Goal: Task Accomplishment & Management: Complete application form

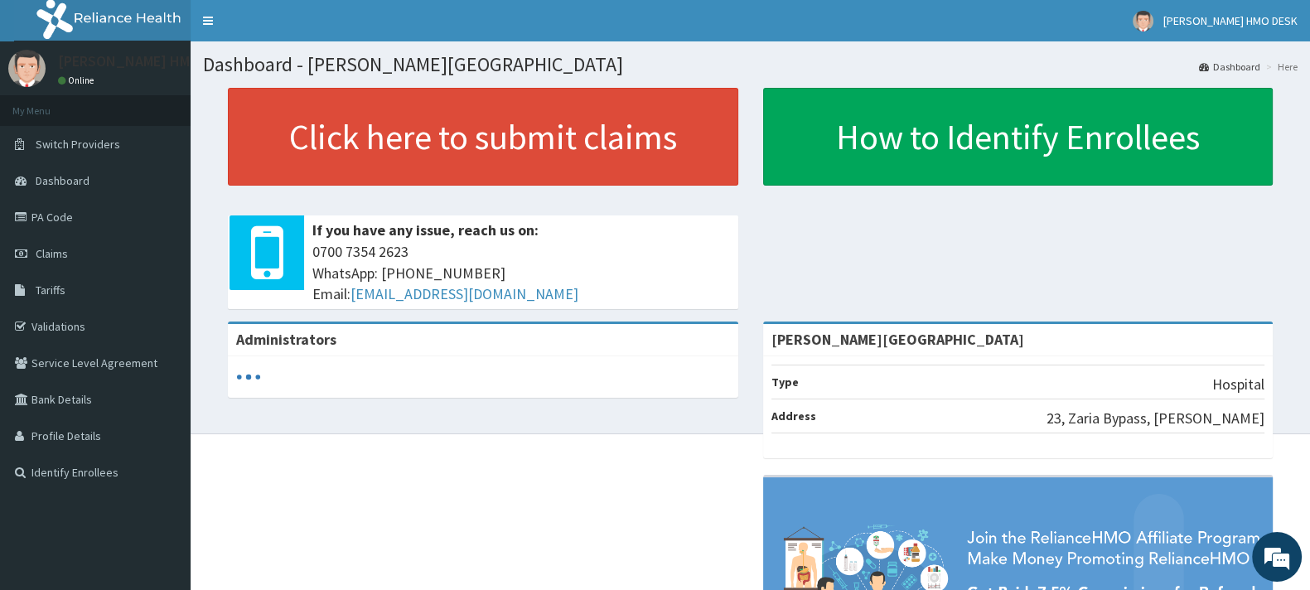
click at [65, 221] on link "PA Code" at bounding box center [95, 217] width 191 height 36
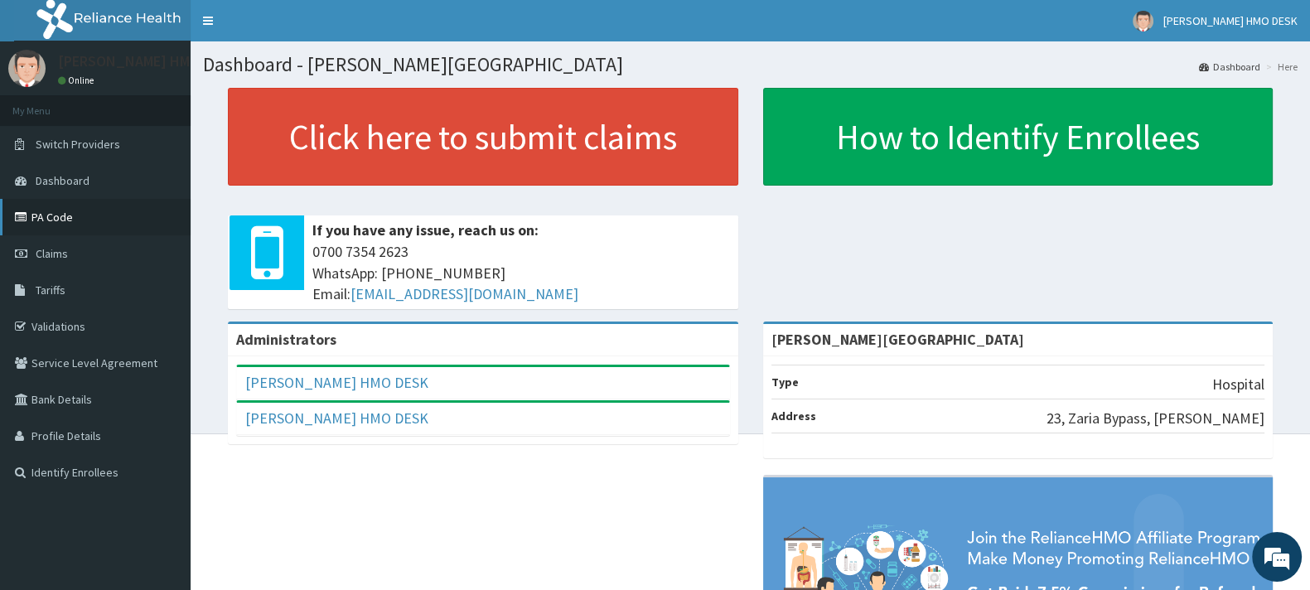
click at [39, 217] on link "PA Code" at bounding box center [95, 217] width 191 height 36
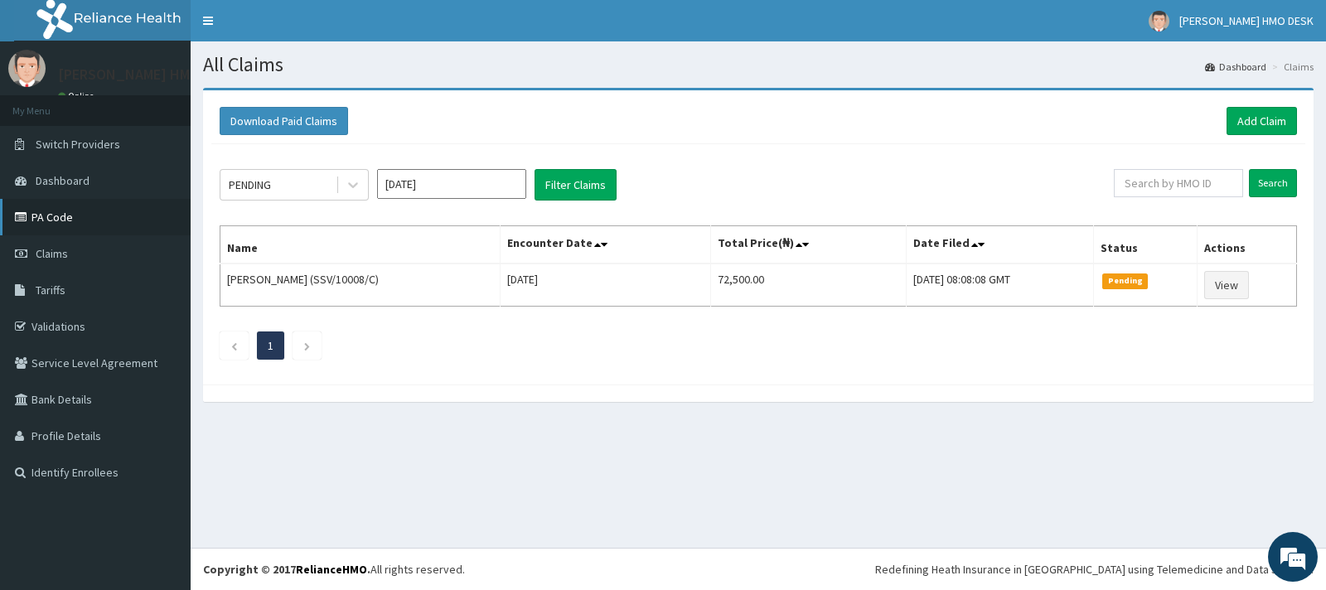
click at [54, 218] on link "PA Code" at bounding box center [95, 217] width 191 height 36
click at [1251, 124] on link "Add Claim" at bounding box center [1261, 121] width 70 height 28
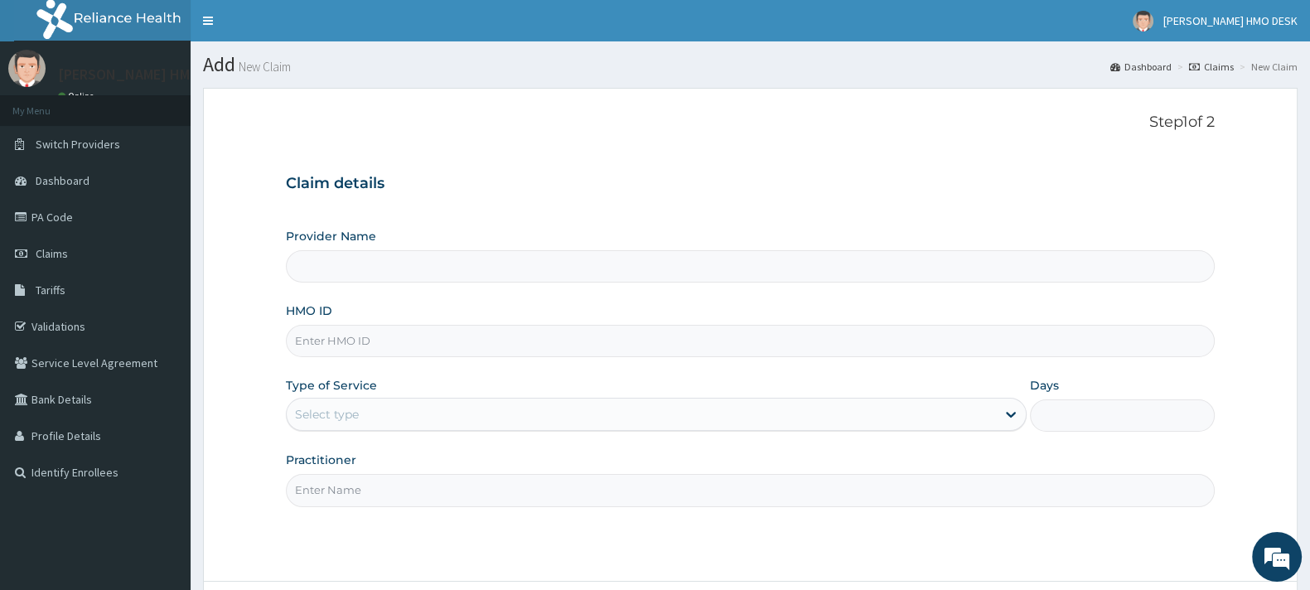
click at [359, 342] on input "HMO ID" at bounding box center [750, 341] width 929 height 32
type input "BINGHAM UNIVERSITY TEACHING HOSPITAL"
type input "XIA/10686/A"
click at [356, 413] on div "Select type" at bounding box center [327, 414] width 64 height 17
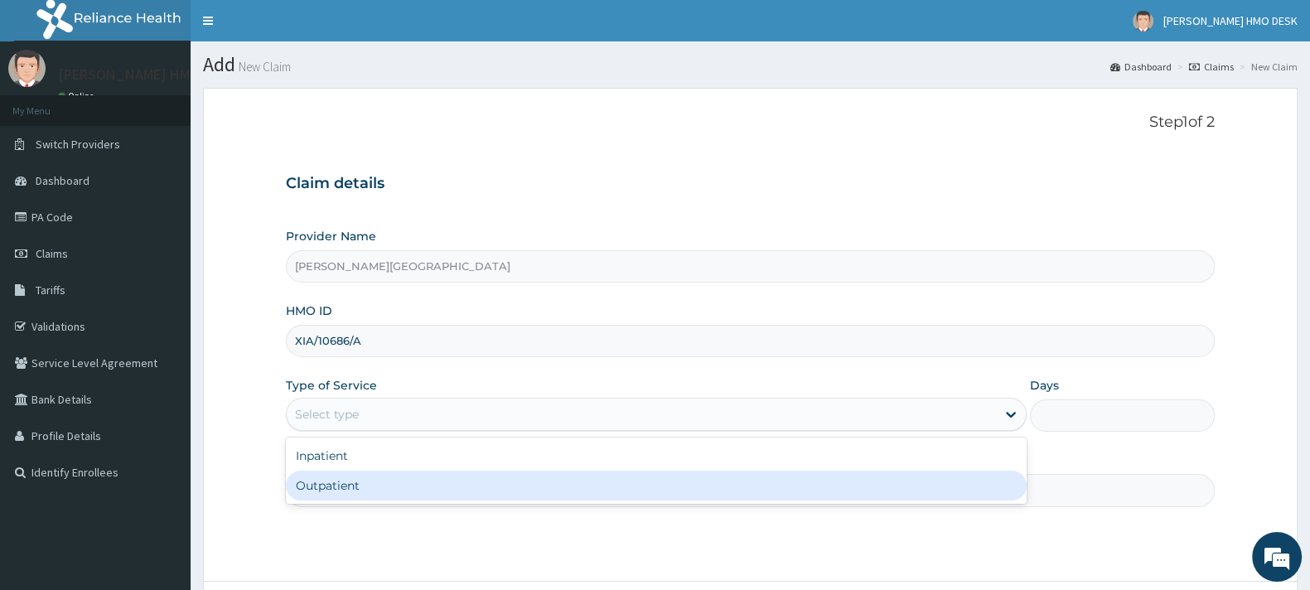
click at [315, 491] on div "Outpatient" at bounding box center [656, 486] width 741 height 30
type input "1"
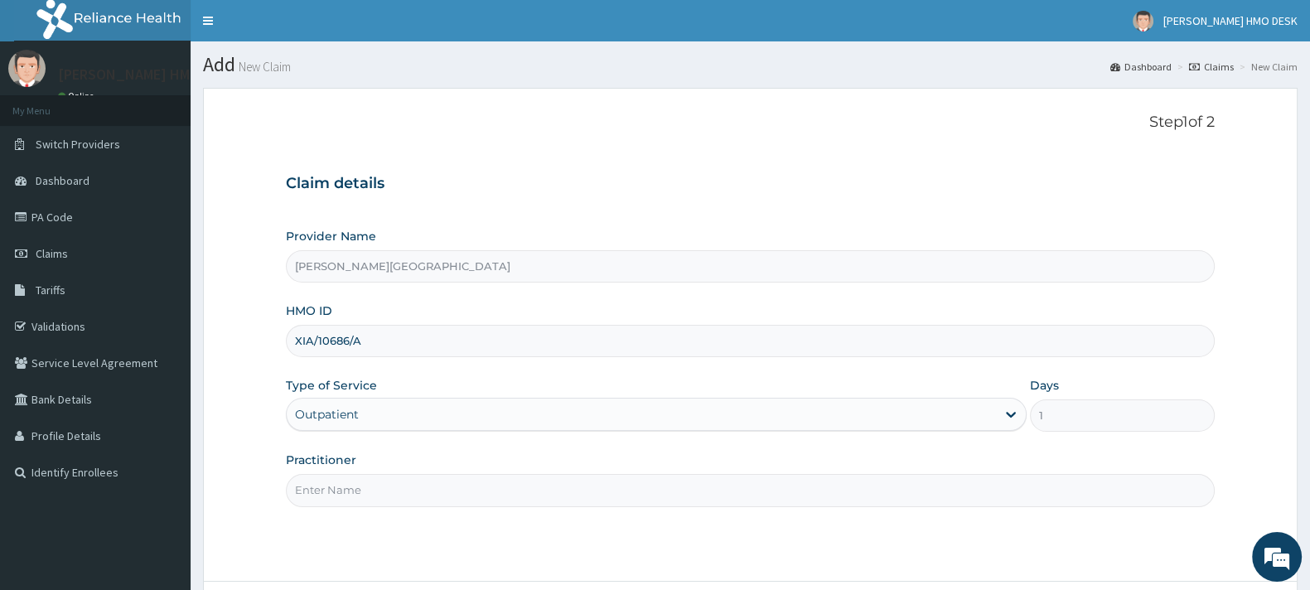
click at [351, 489] on input "Practitioner" at bounding box center [750, 490] width 929 height 32
type input "AMAKU"
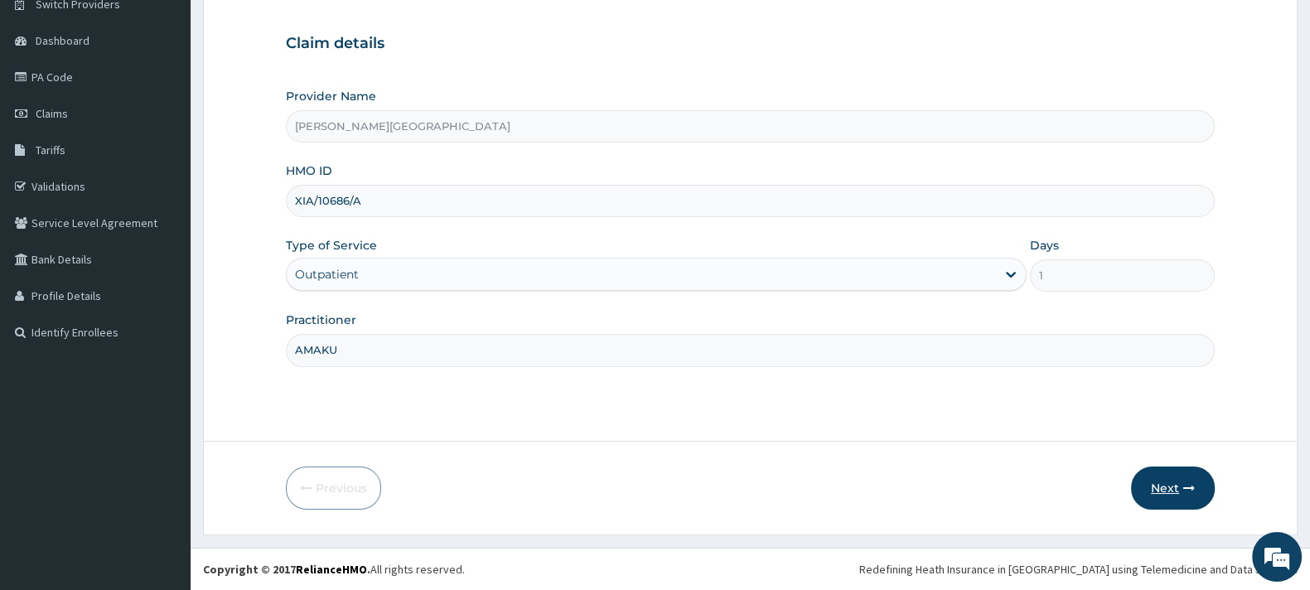
click at [1164, 479] on button "Next" at bounding box center [1173, 488] width 84 height 43
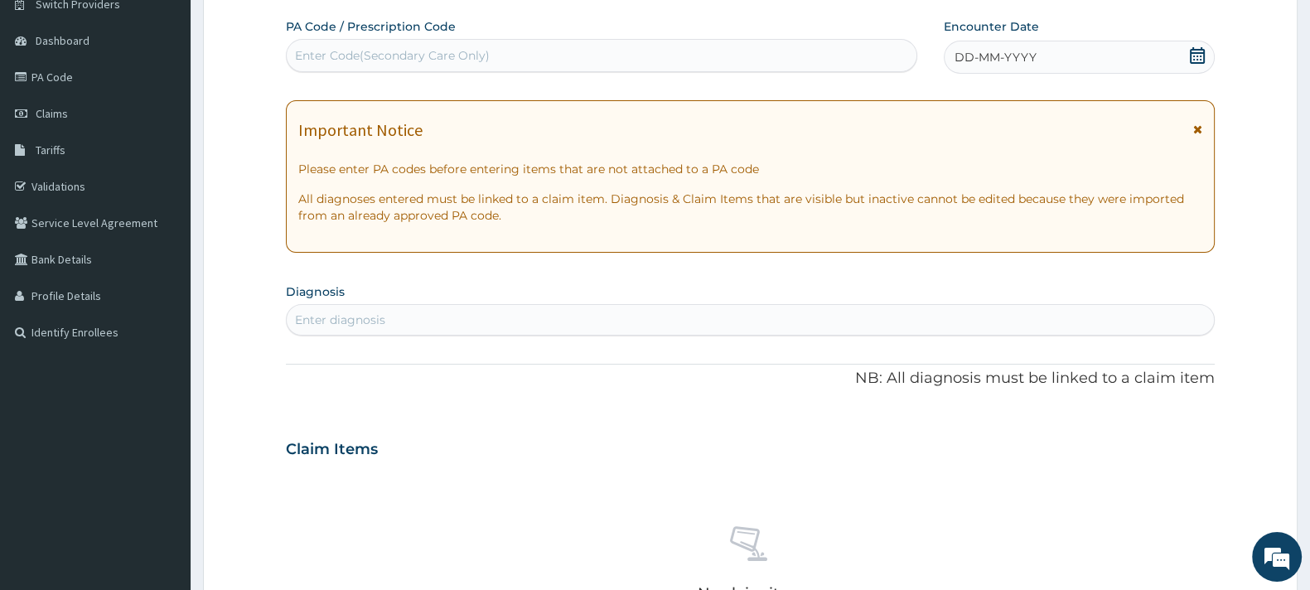
scroll to position [0, 0]
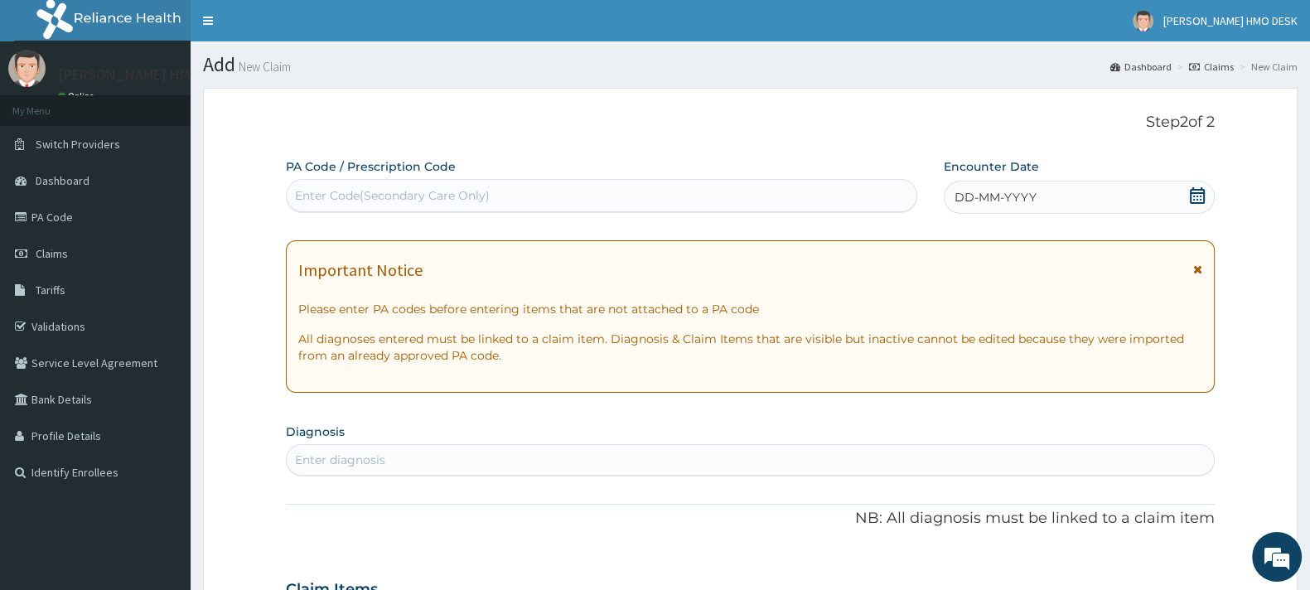
click at [368, 206] on div "Enter Code(Secondary Care Only)" at bounding box center [602, 195] width 630 height 27
type input "PA/A3616C"
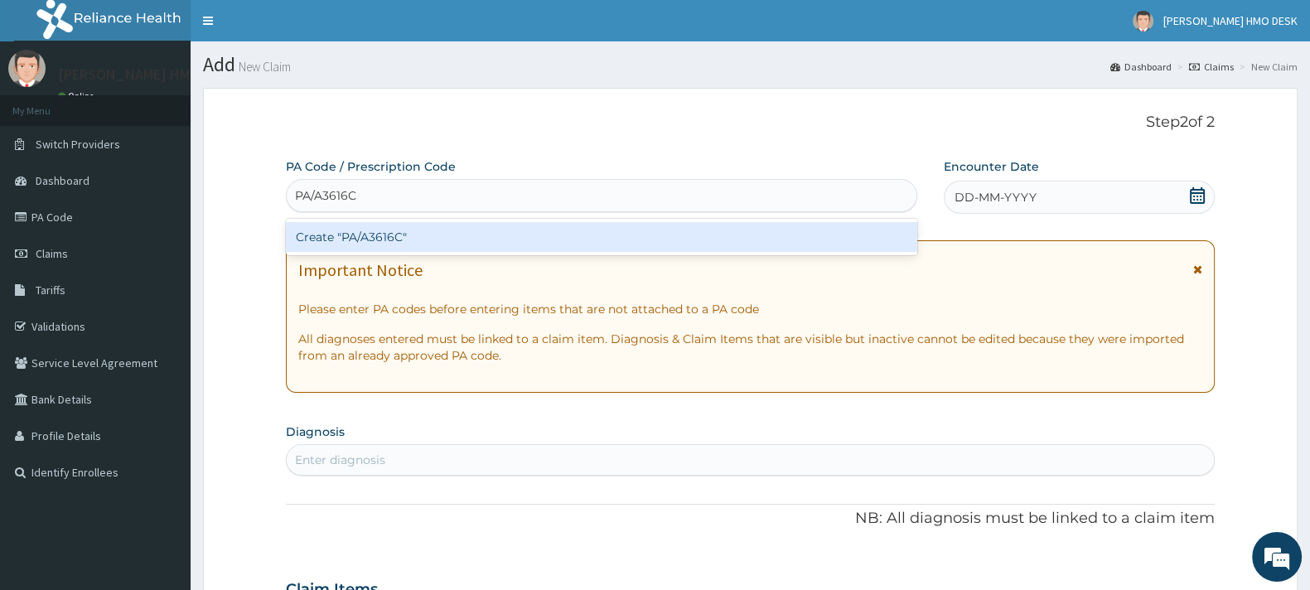
click at [362, 238] on div "Create "PA/A3616C"" at bounding box center [601, 237] width 631 height 30
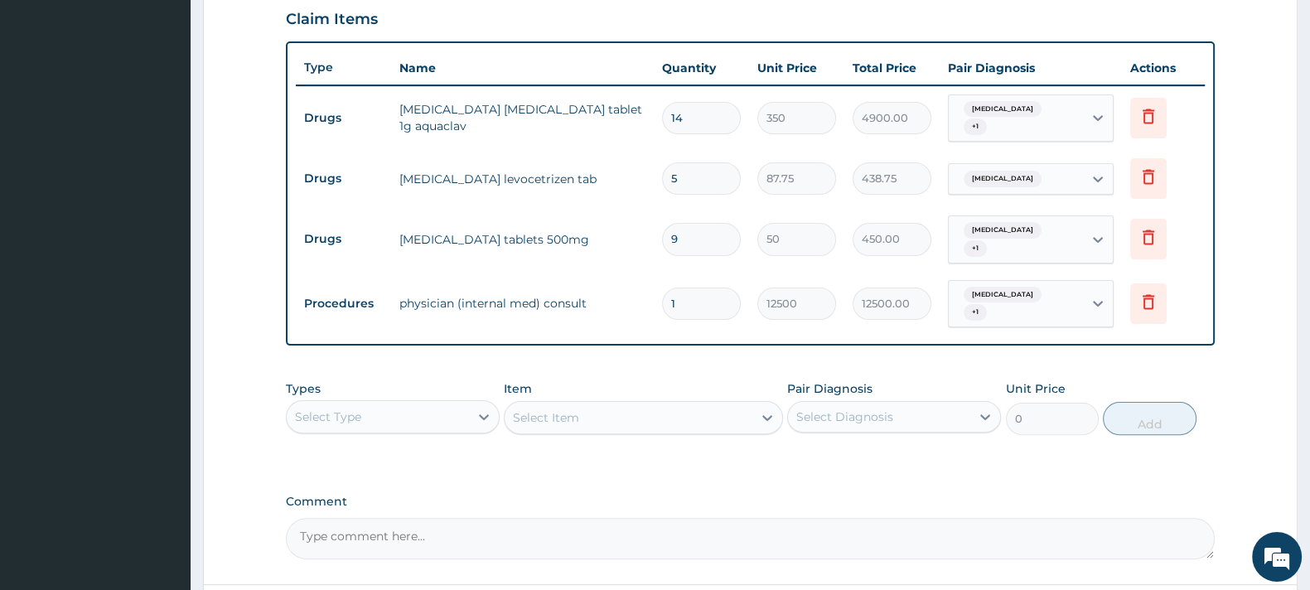
scroll to position [708, 0]
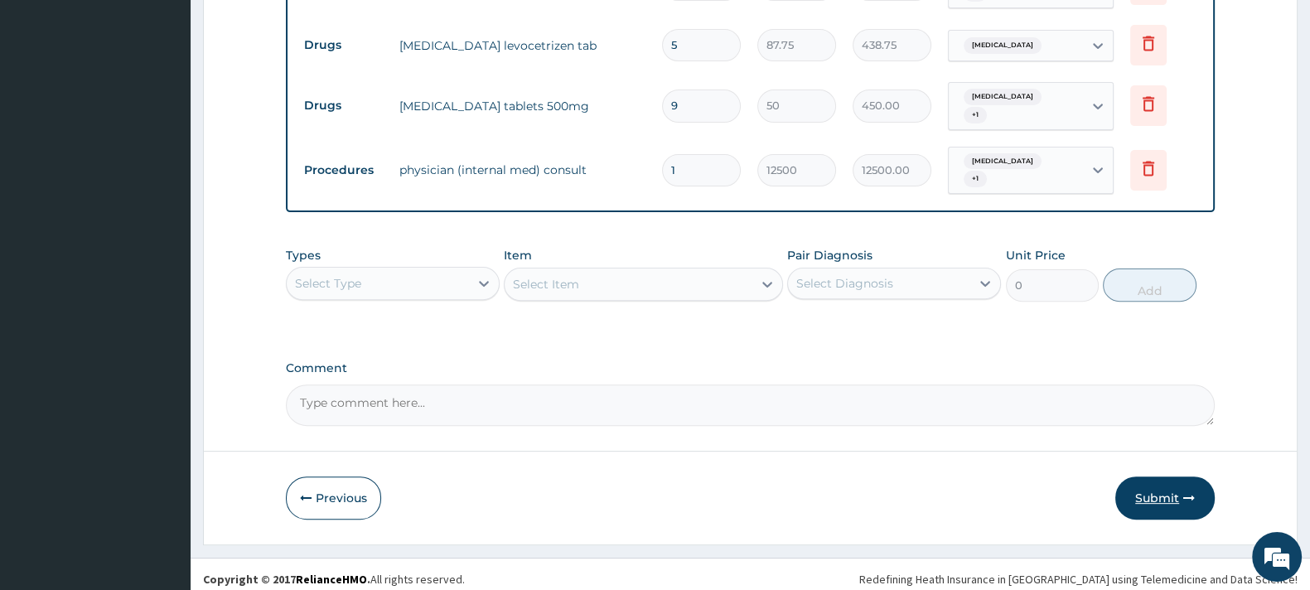
click at [1170, 485] on button "Submit" at bounding box center [1164, 497] width 99 height 43
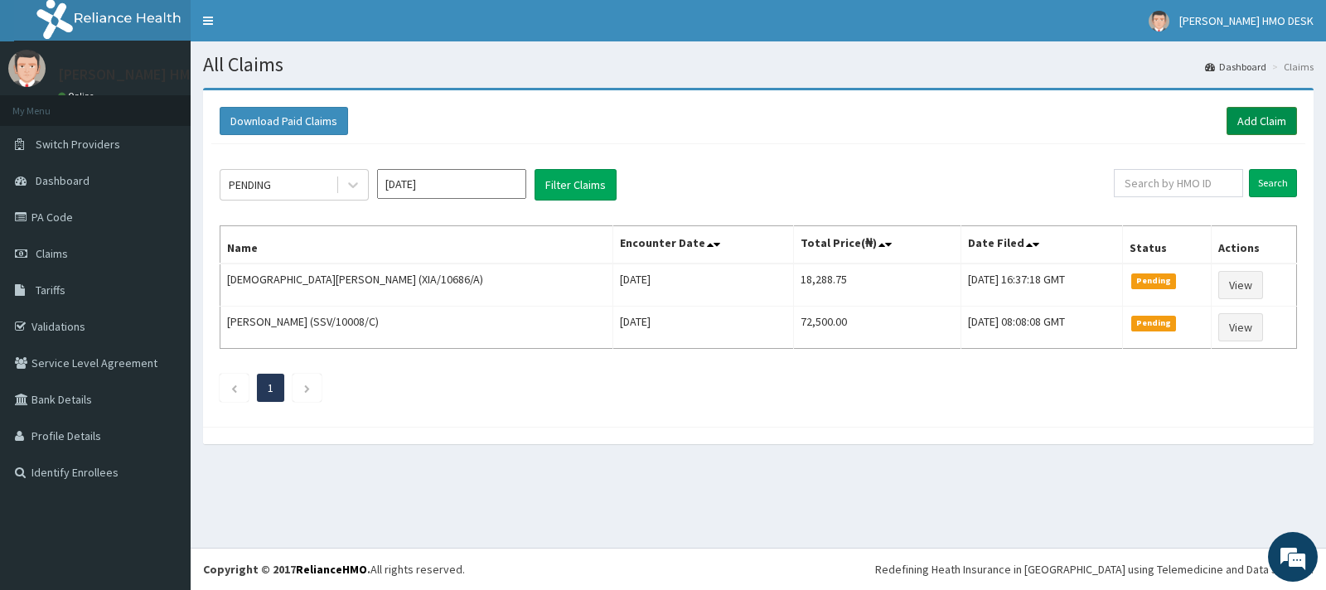
click at [1247, 122] on link "Add Claim" at bounding box center [1261, 121] width 70 height 28
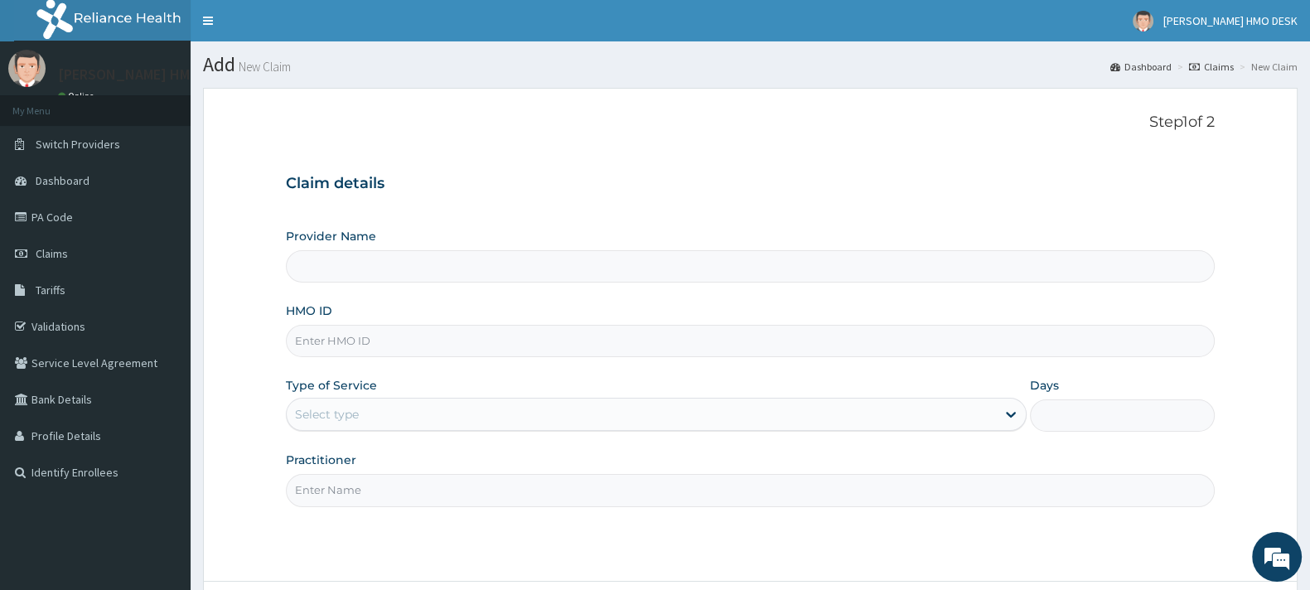
type input "[PERSON_NAME][GEOGRAPHIC_DATA]"
click at [337, 341] on input "HMO ID" at bounding box center [750, 341] width 929 height 32
type input "TLF/10125/B"
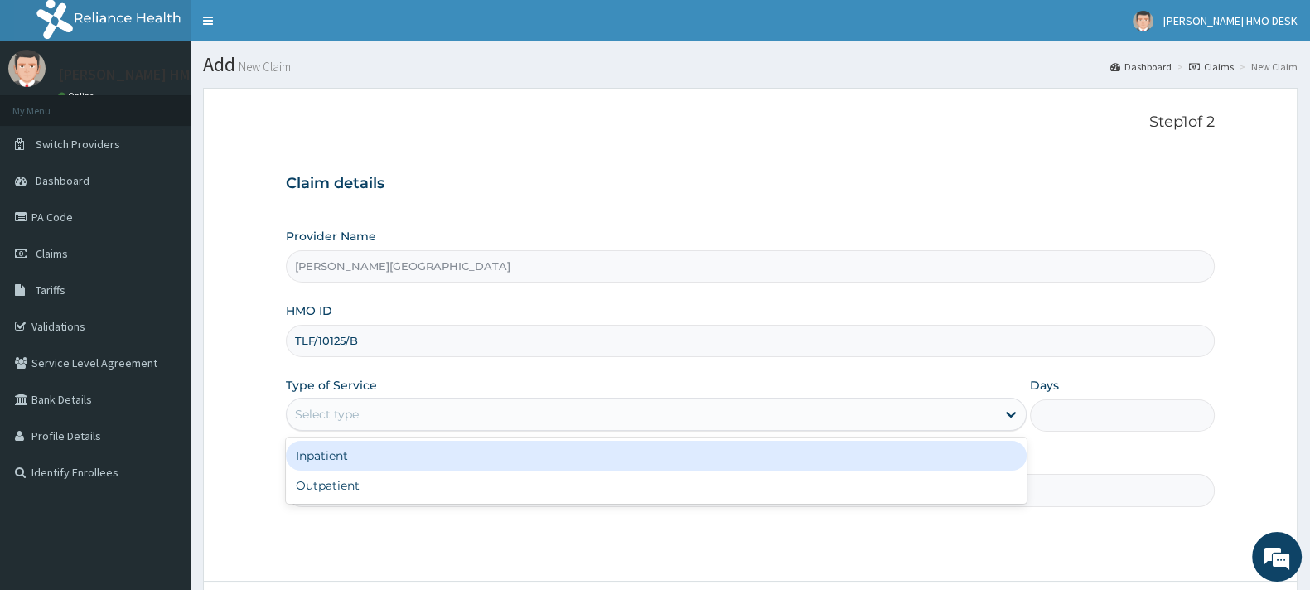
click at [362, 409] on div "Select type" at bounding box center [641, 414] width 709 height 27
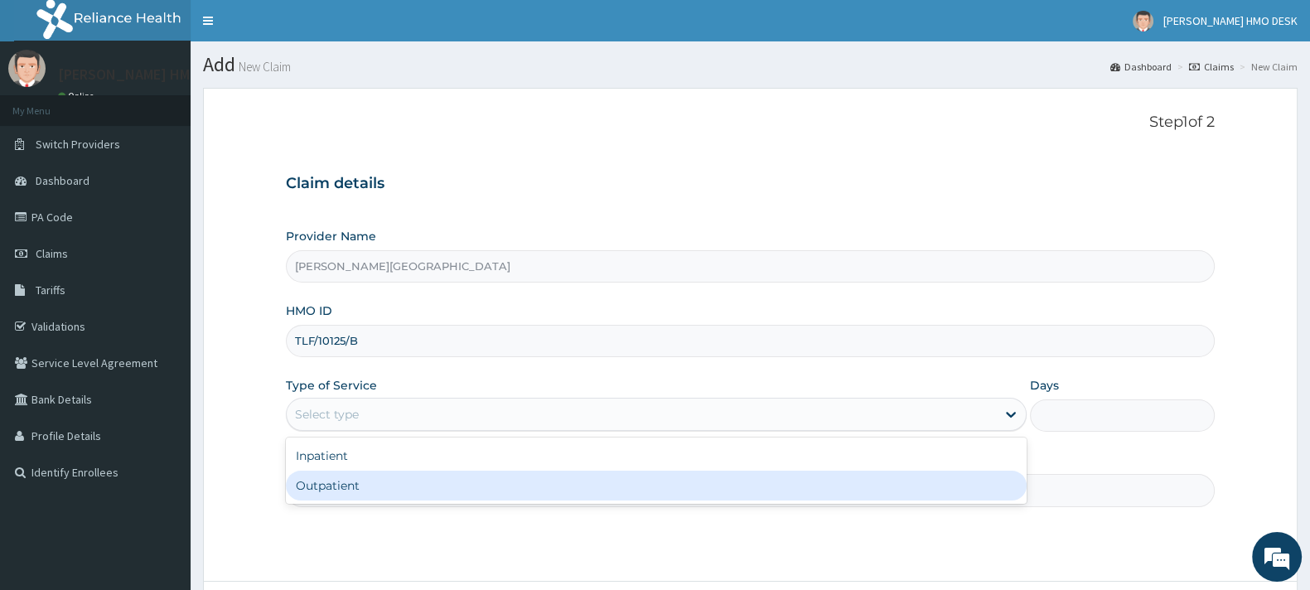
click at [328, 482] on div "Outpatient" at bounding box center [656, 486] width 741 height 30
type input "1"
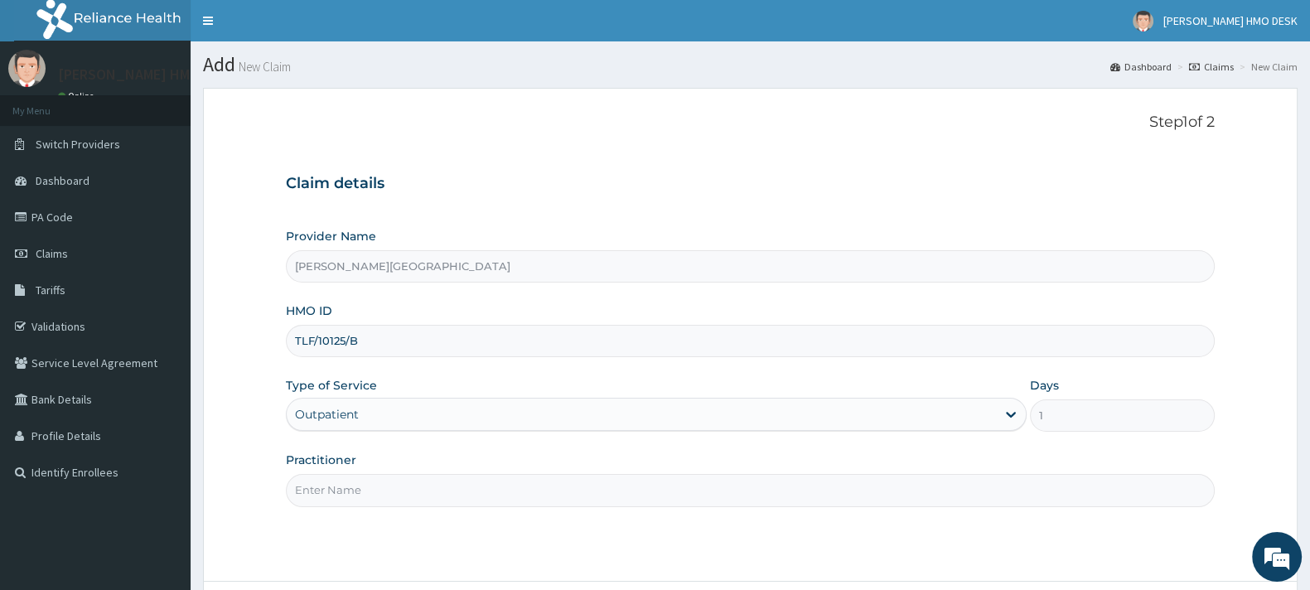
click at [356, 492] on input "Practitioner" at bounding box center [750, 490] width 929 height 32
type input "AMAKU"
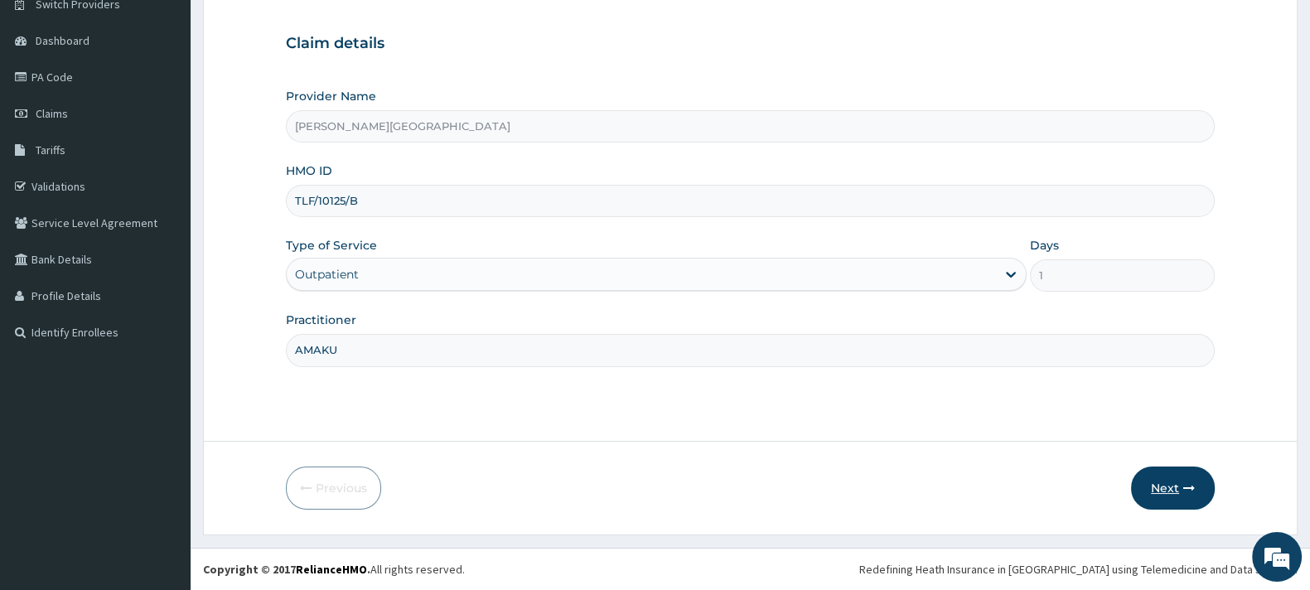
click at [1168, 482] on button "Next" at bounding box center [1173, 488] width 84 height 43
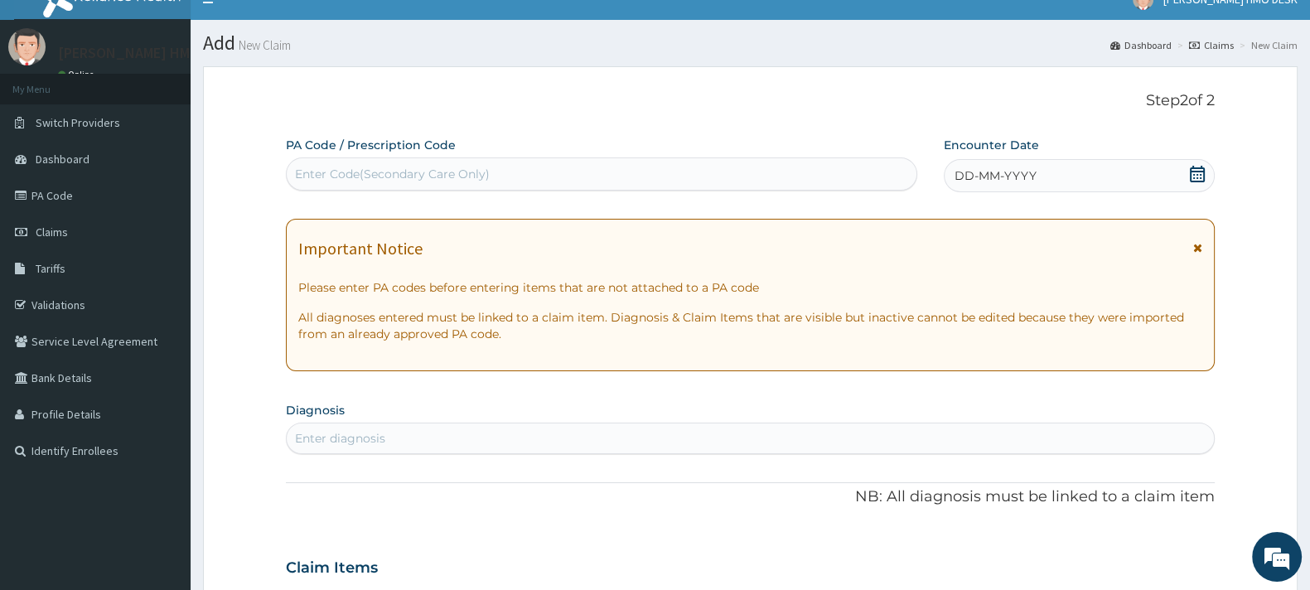
scroll to position [21, 0]
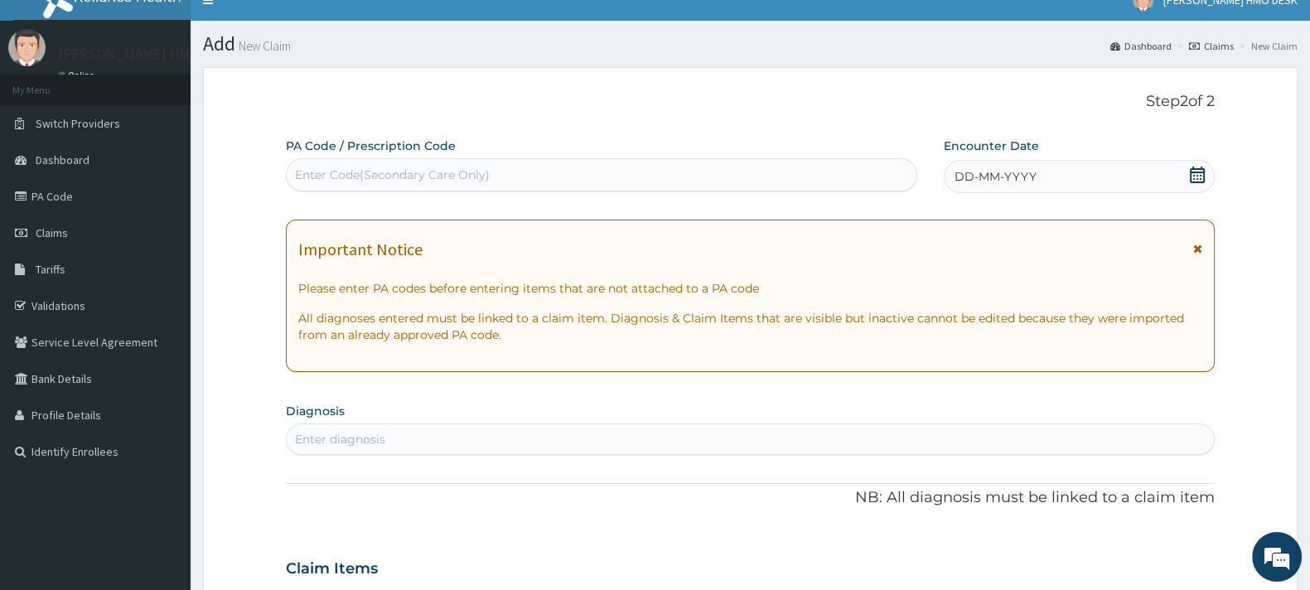
click at [389, 172] on div "Enter Code(Secondary Care Only)" at bounding box center [392, 175] width 195 height 17
type input "PA/OA800E"
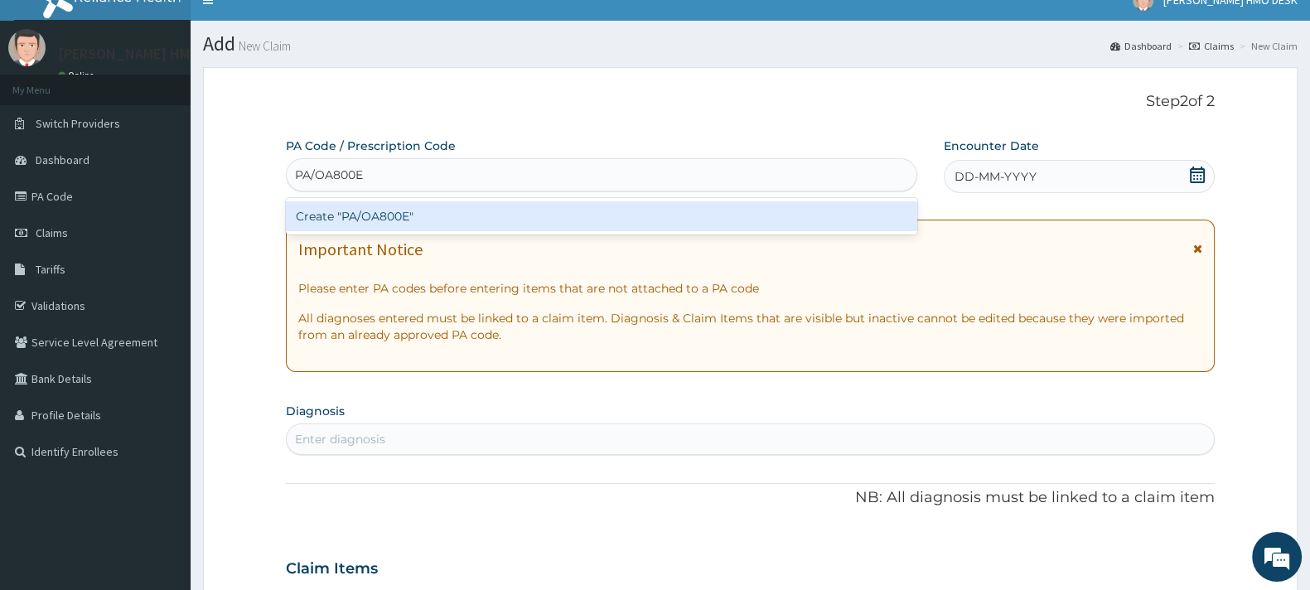
click at [385, 214] on div "Create "PA/OA800E"" at bounding box center [601, 216] width 631 height 30
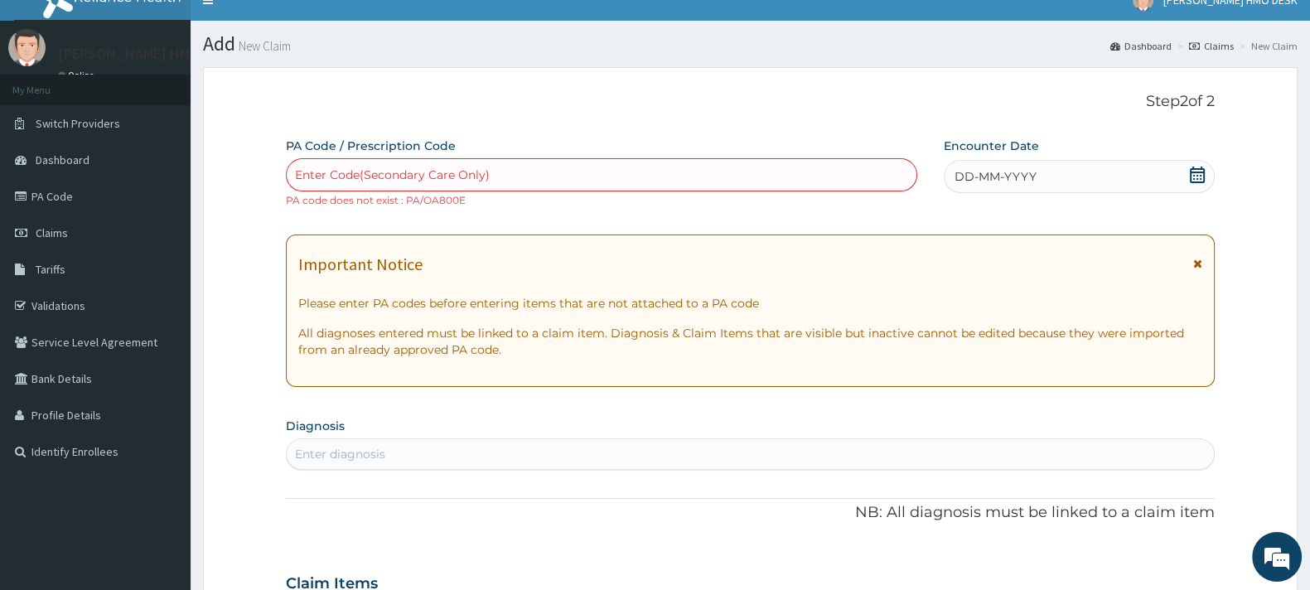
click at [363, 171] on div "Enter Code(Secondary Care Only)" at bounding box center [392, 175] width 195 height 17
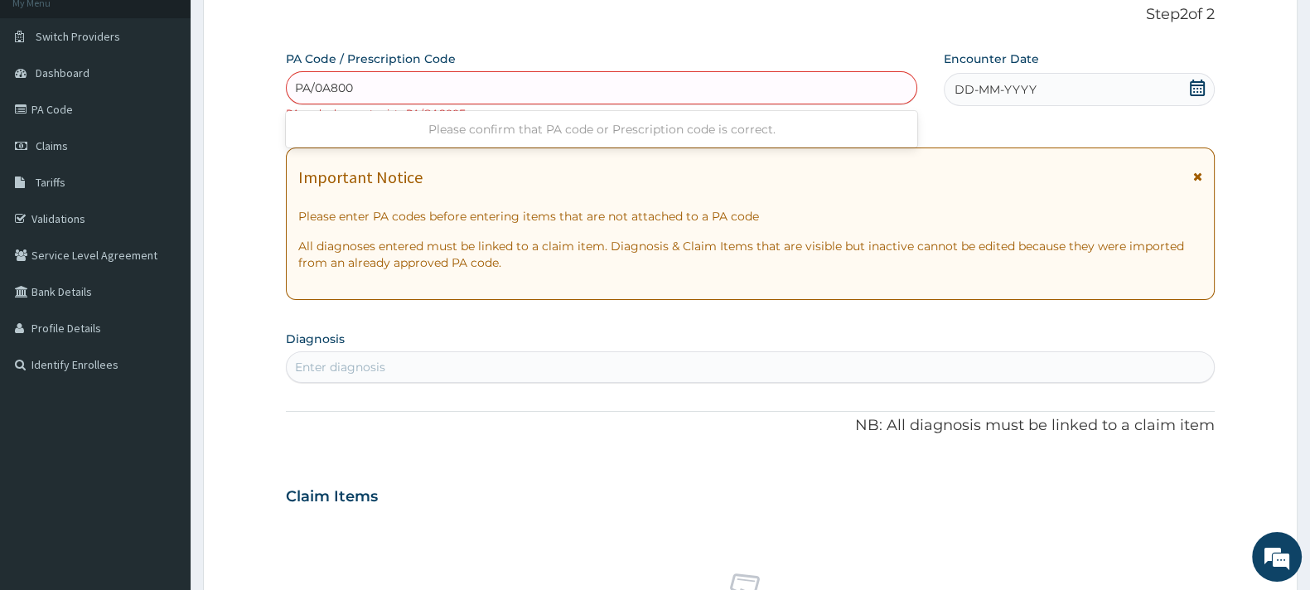
scroll to position [115, 0]
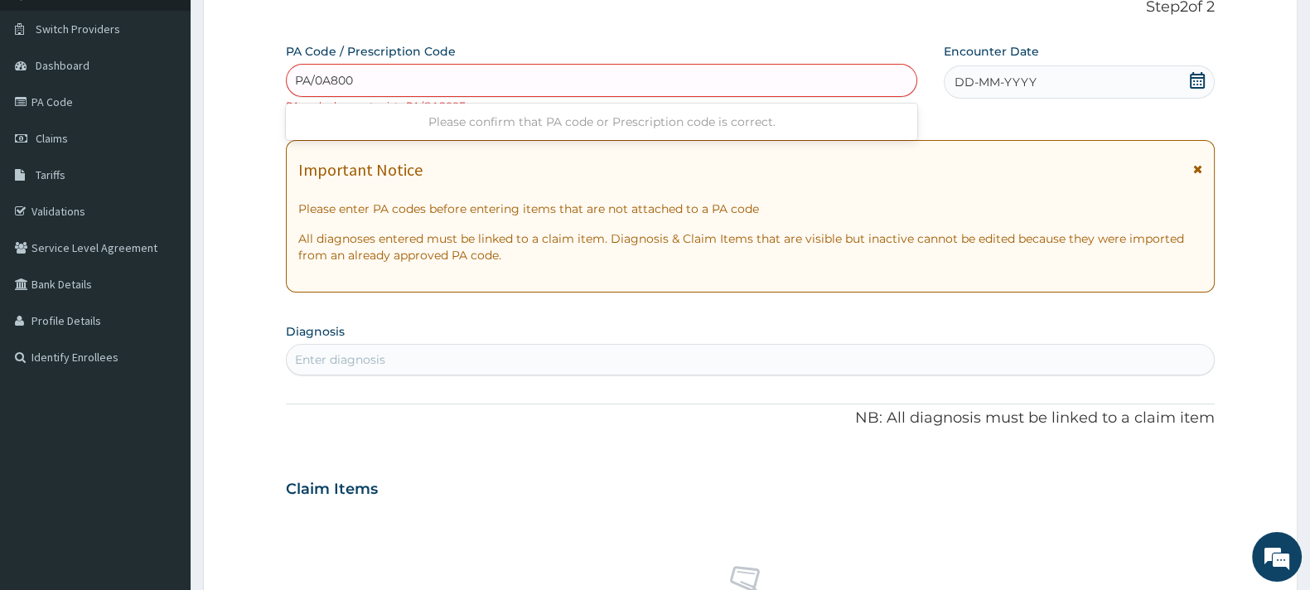
type input "PA/0A800"
click at [609, 198] on div "Important Notice Please enter PA codes before entering items that are not attac…" at bounding box center [750, 216] width 929 height 152
click at [433, 86] on div "Enter Code(Secondary Care Only)" at bounding box center [392, 80] width 195 height 17
type input "PA/0A800E"
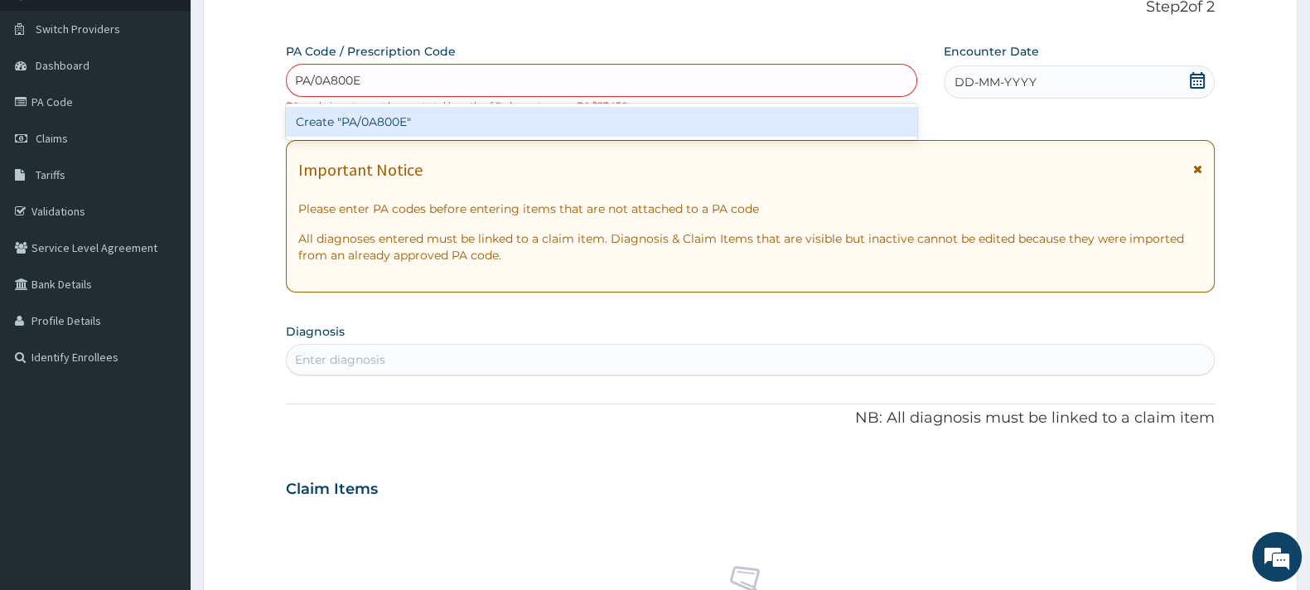
click at [384, 116] on div "Create "PA/0A800E"" at bounding box center [601, 122] width 631 height 30
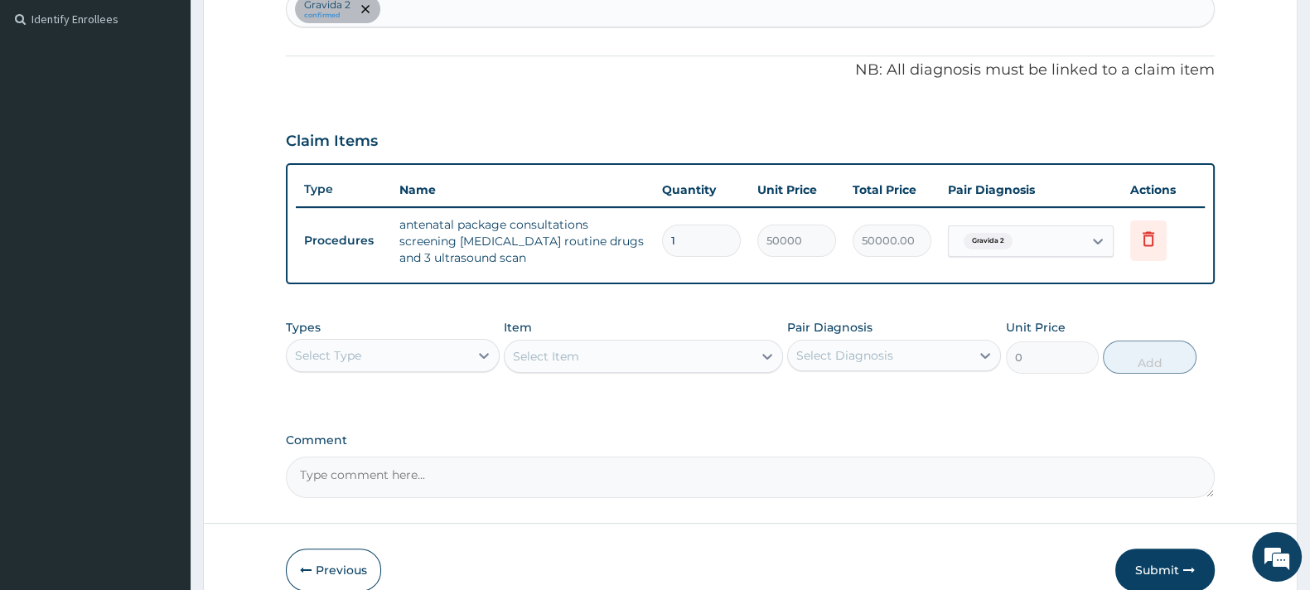
scroll to position [533, 0]
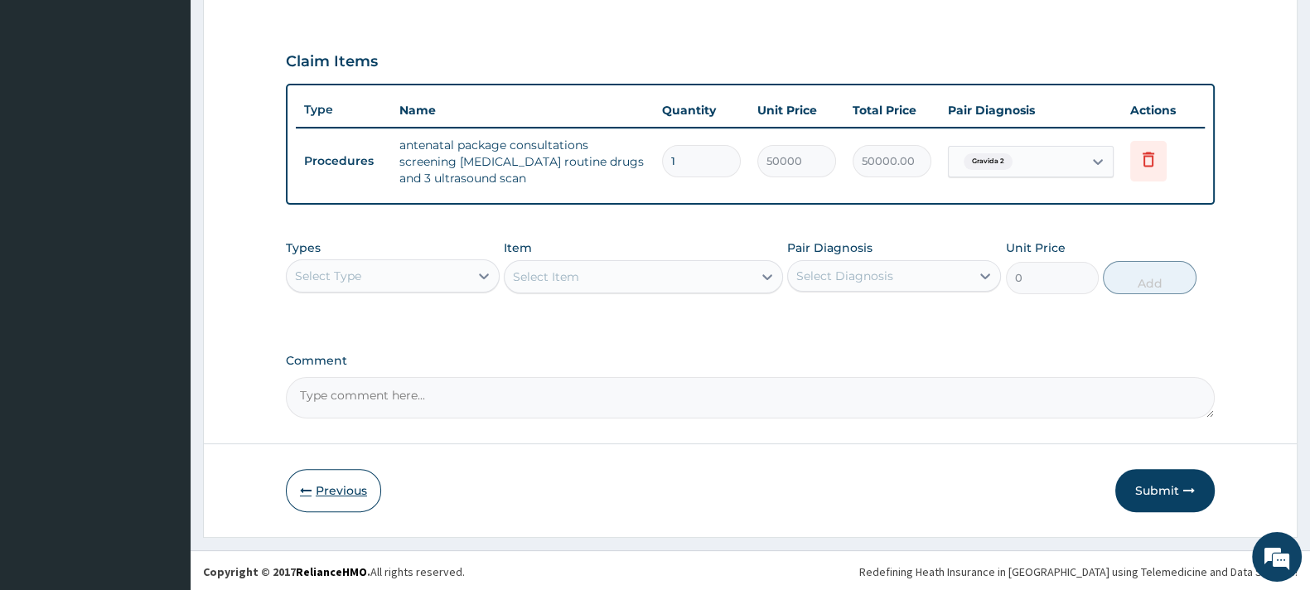
click at [330, 490] on button "Previous" at bounding box center [333, 490] width 95 height 43
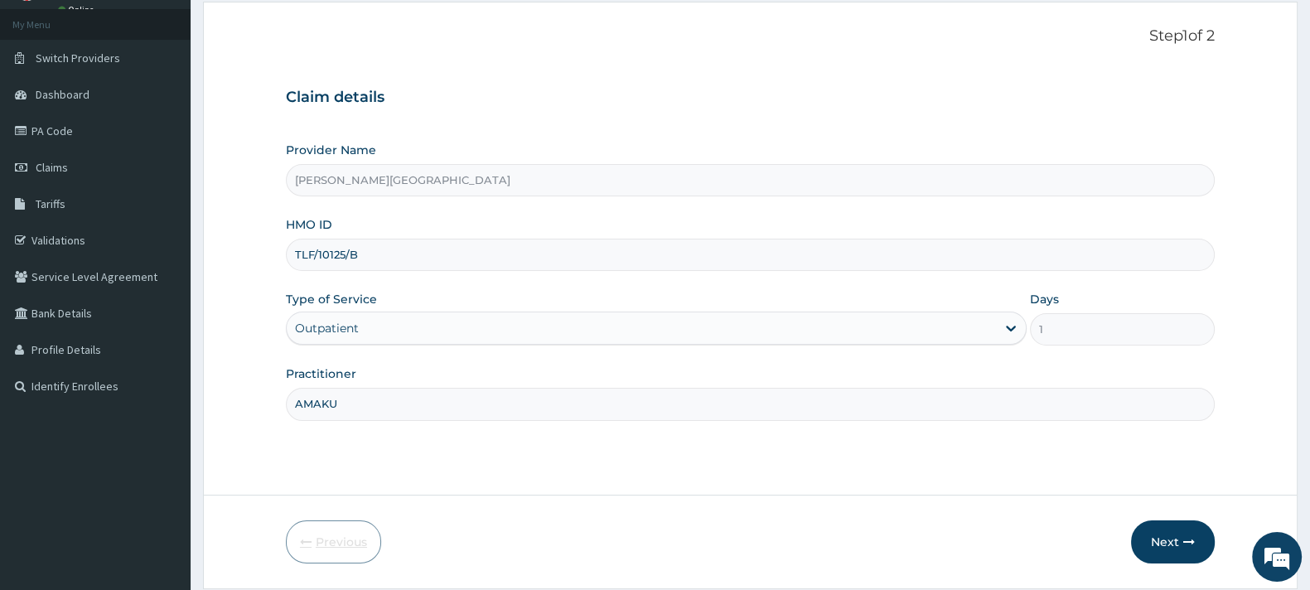
scroll to position [84, 0]
click at [1157, 538] on button "Next" at bounding box center [1173, 544] width 84 height 43
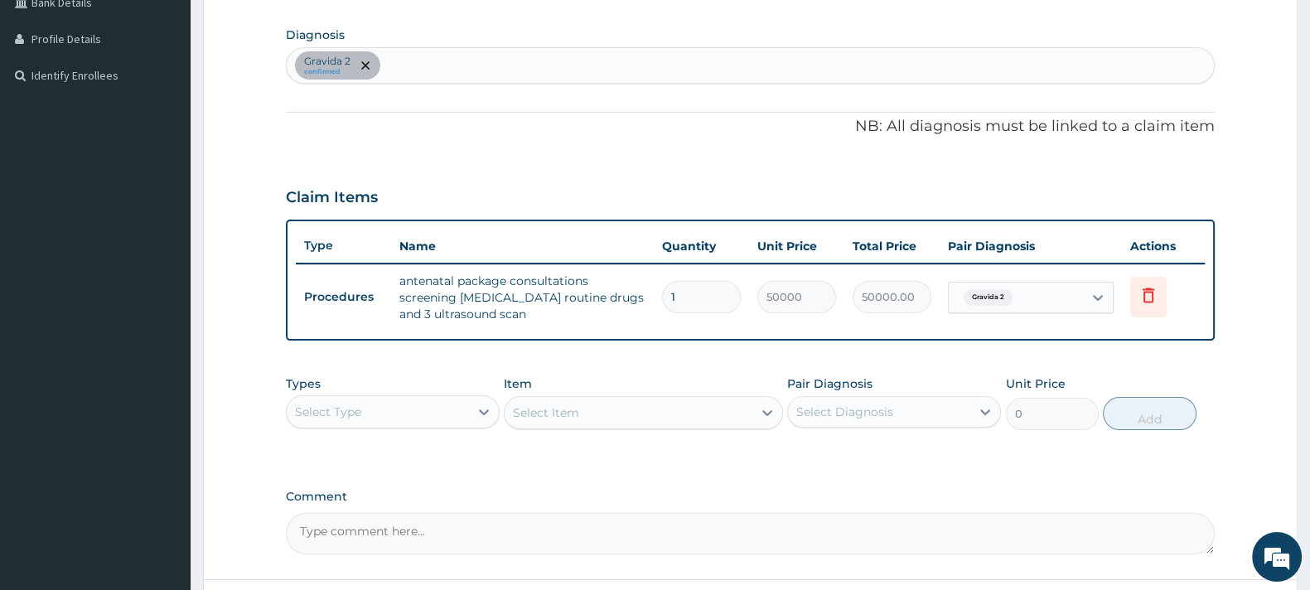
scroll to position [533, 0]
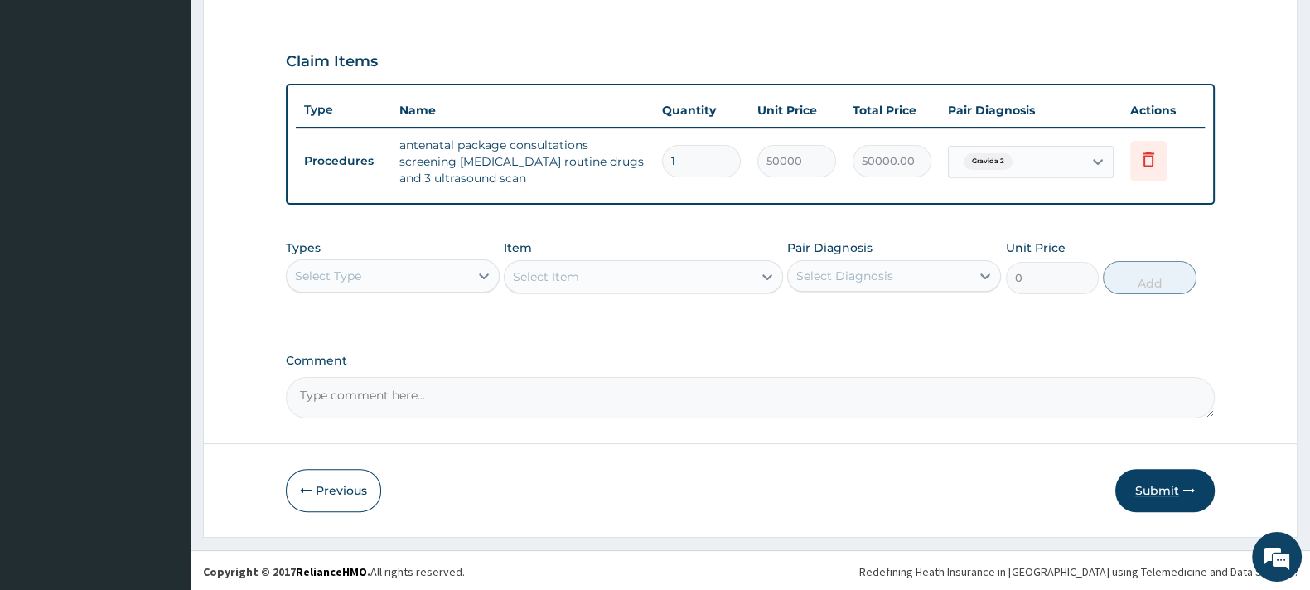
click at [1153, 484] on button "Submit" at bounding box center [1164, 490] width 99 height 43
